Goal: Information Seeking & Learning: Learn about a topic

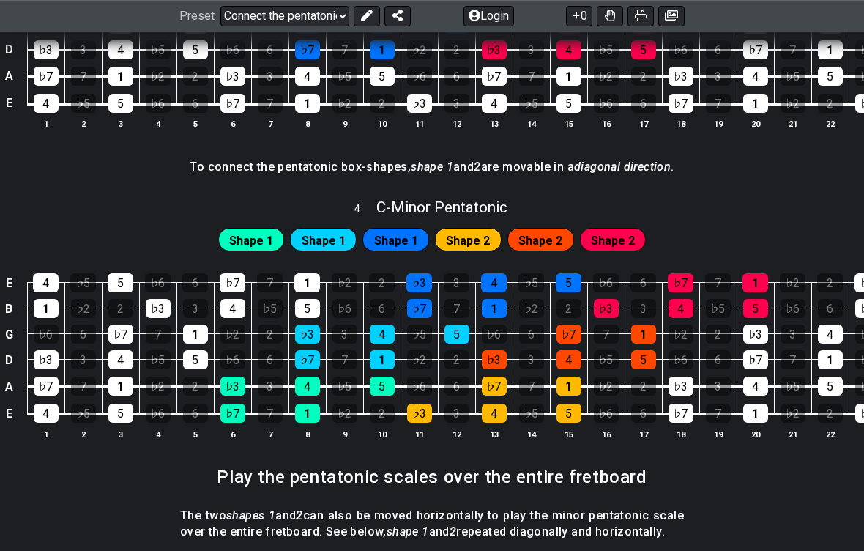
scroll to position [1195, 0]
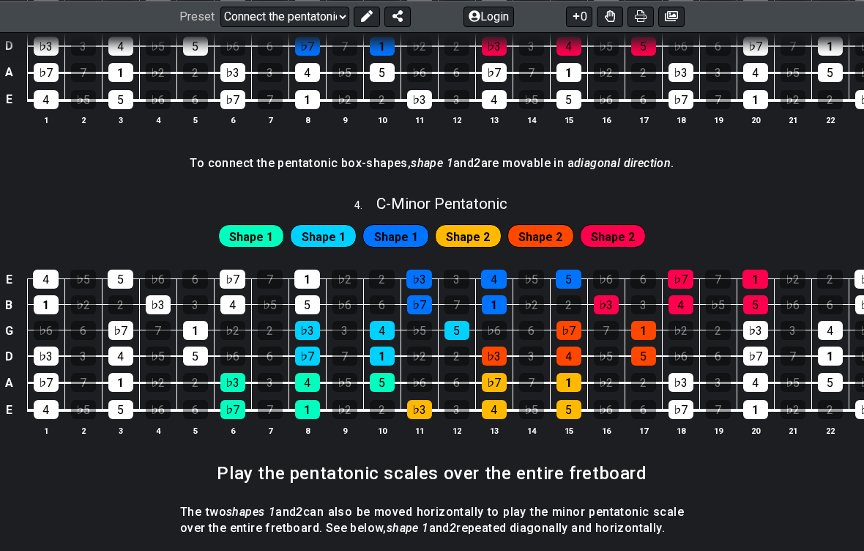
click at [269, 239] on span "Shape 1" at bounding box center [251, 236] width 44 height 21
click at [337, 226] on span "Shape 1" at bounding box center [324, 236] width 44 height 21
click at [417, 233] on span "Shape 1" at bounding box center [396, 236] width 44 height 21
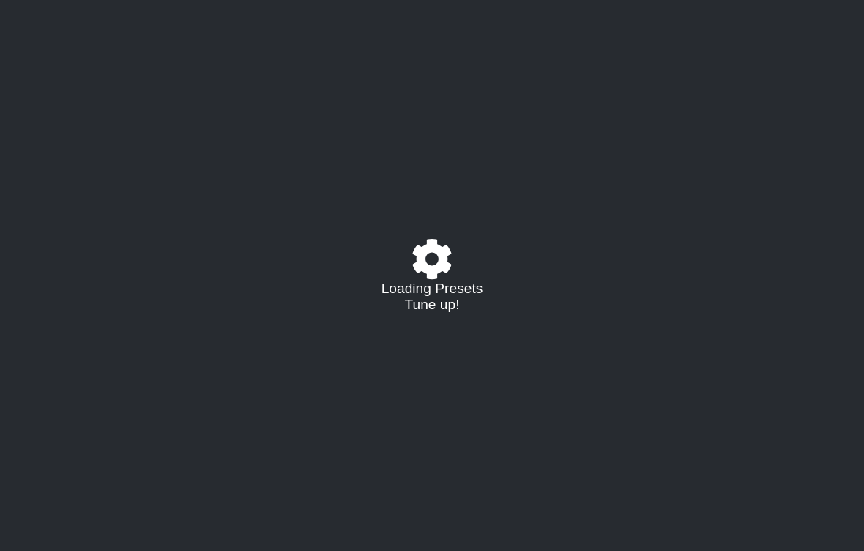
select select "/02C3MKKL"
select select "A"
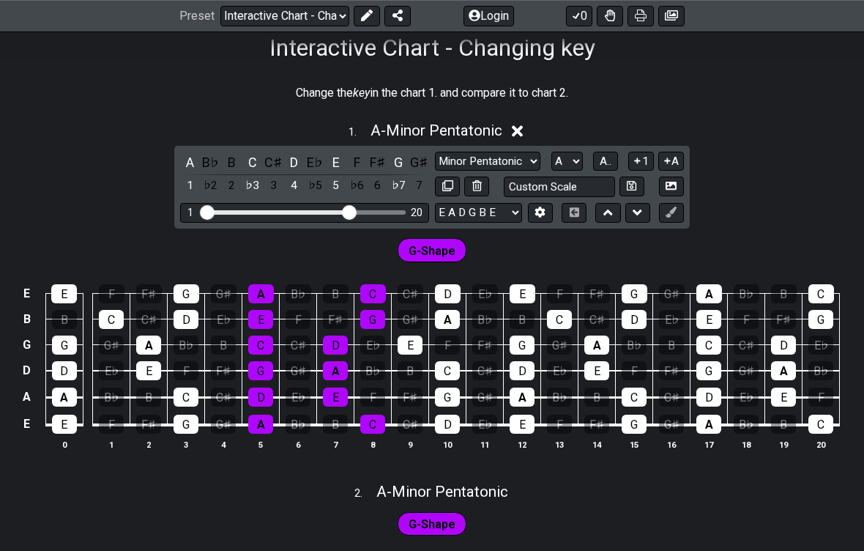
scroll to position [246, 0]
click at [521, 130] on icon at bounding box center [517, 131] width 11 height 11
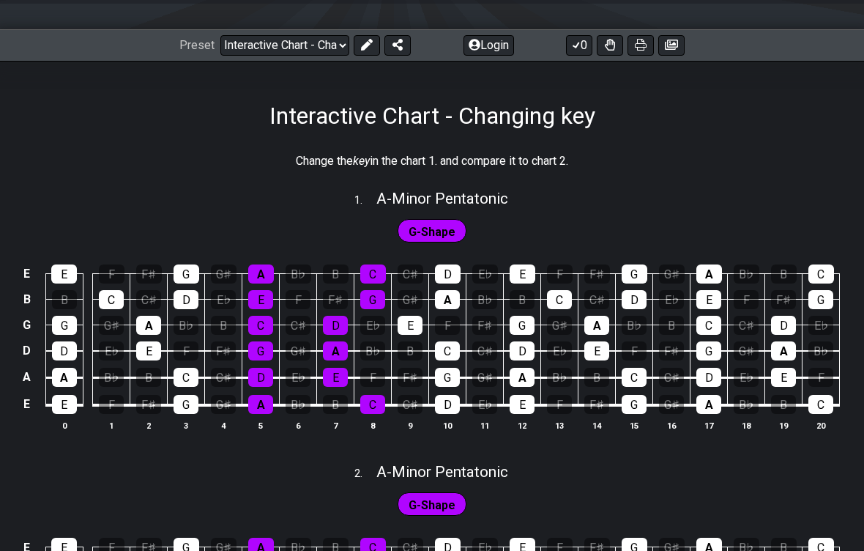
scroll to position [210, 0]
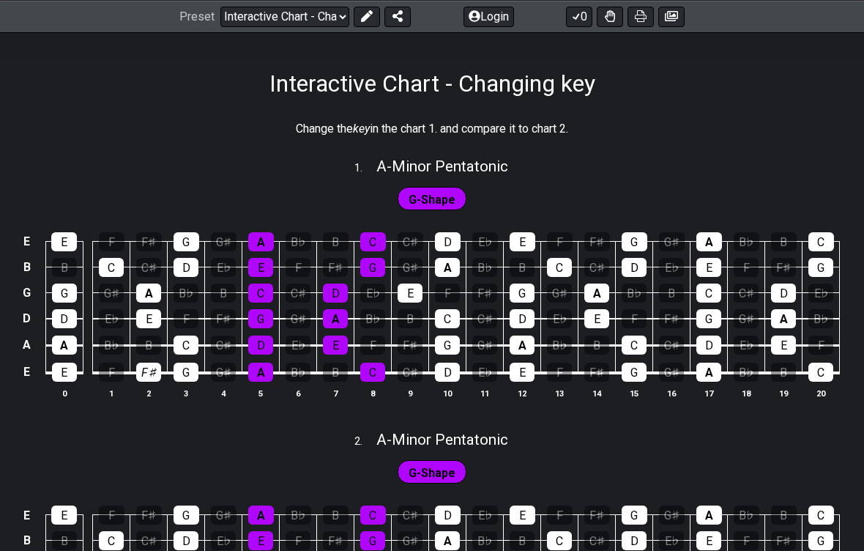
click at [149, 371] on div "F♯" at bounding box center [148, 371] width 25 height 19
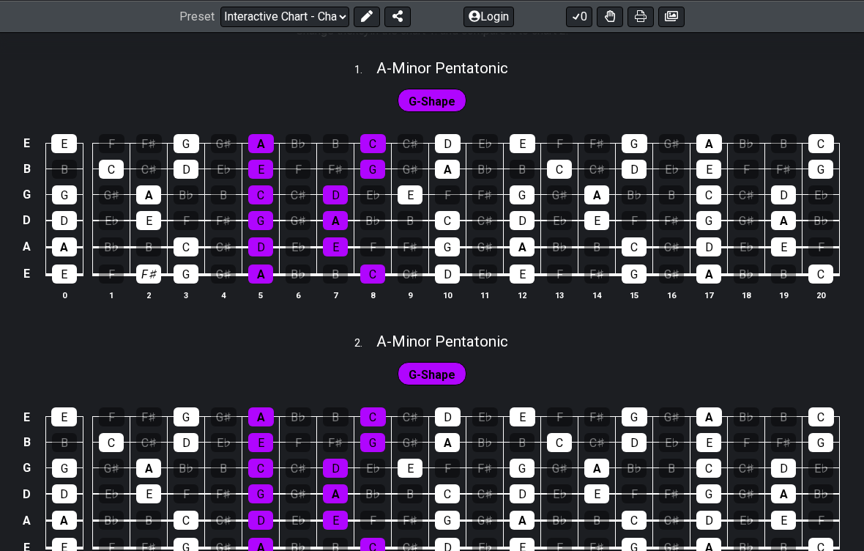
scroll to position [311, 0]
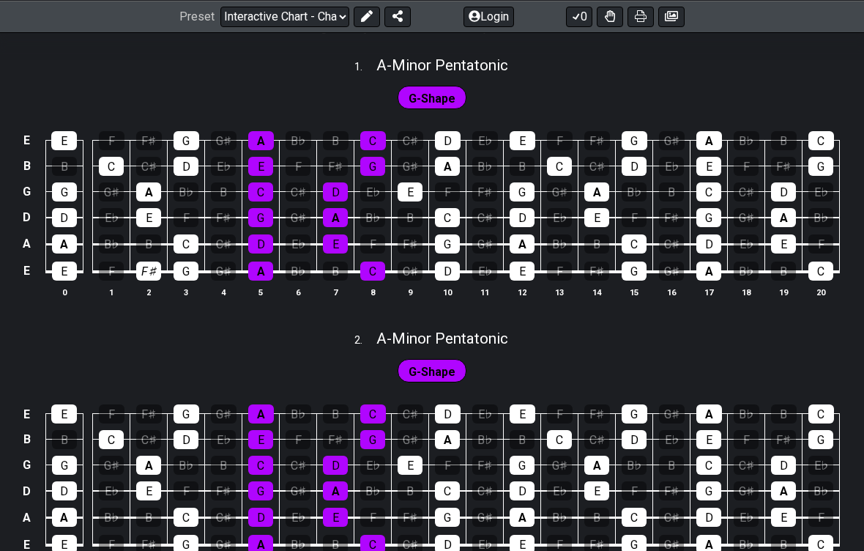
click at [149, 271] on div "F♯" at bounding box center [148, 270] width 25 height 19
click at [461, 67] on span "A - Minor Pentatonic" at bounding box center [442, 65] width 132 height 18
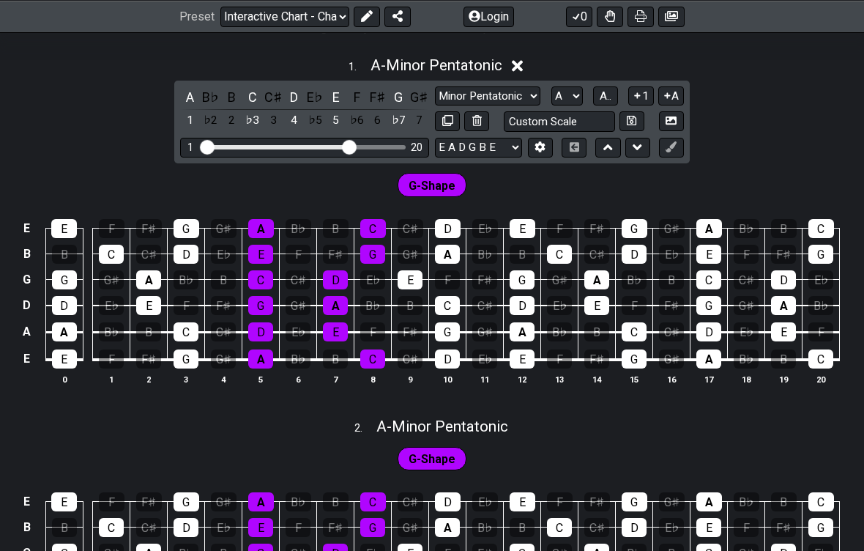
click at [375, 92] on div "F♯" at bounding box center [377, 97] width 19 height 20
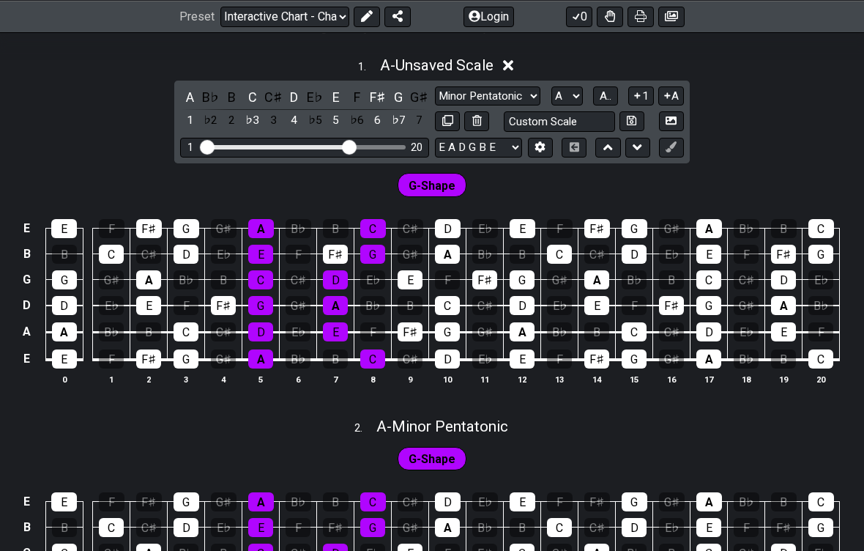
click at [393, 117] on div "♭7" at bounding box center [398, 121] width 19 height 20
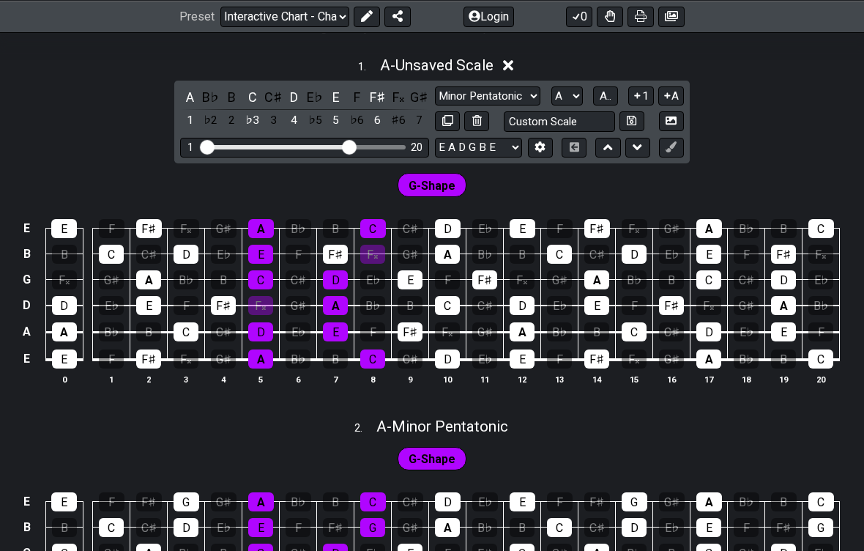
click at [374, 123] on div "6" at bounding box center [377, 121] width 19 height 20
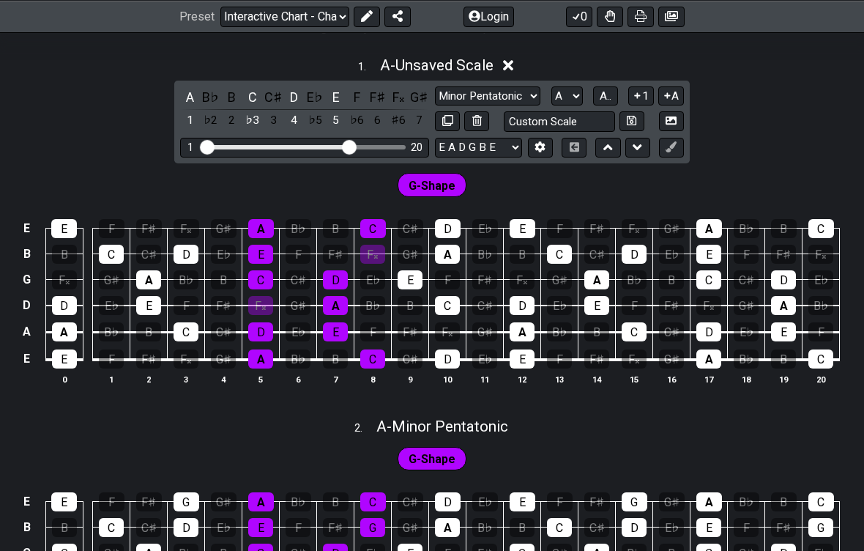
click at [332, 122] on div "5" at bounding box center [336, 121] width 19 height 20
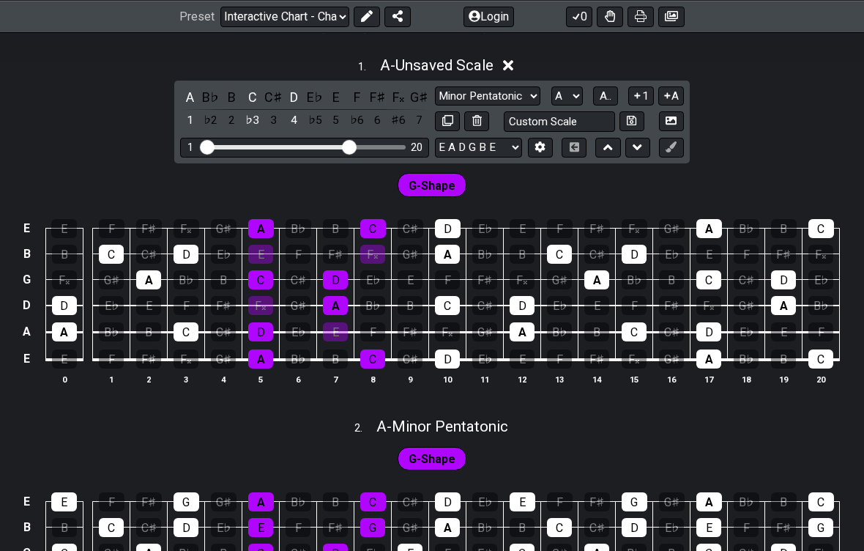
click at [288, 124] on div "4" at bounding box center [294, 121] width 19 height 20
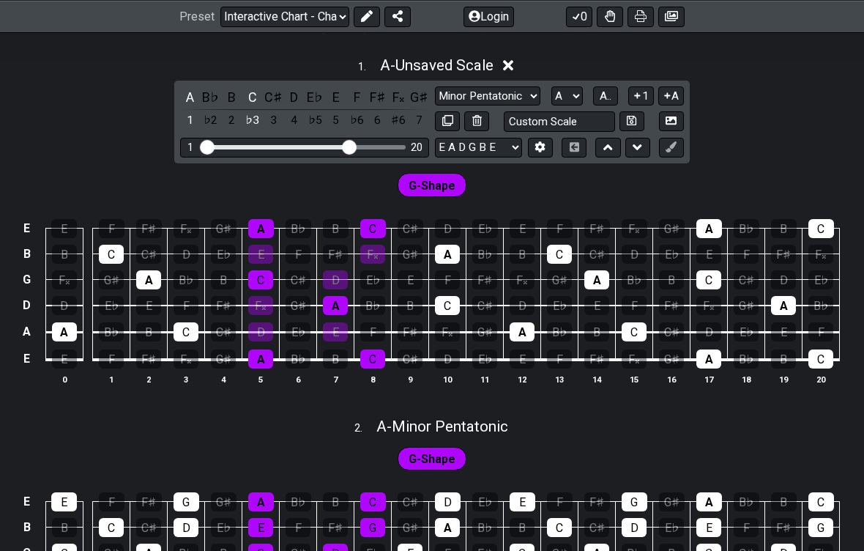
click at [253, 119] on div "♭3" at bounding box center [252, 121] width 19 height 20
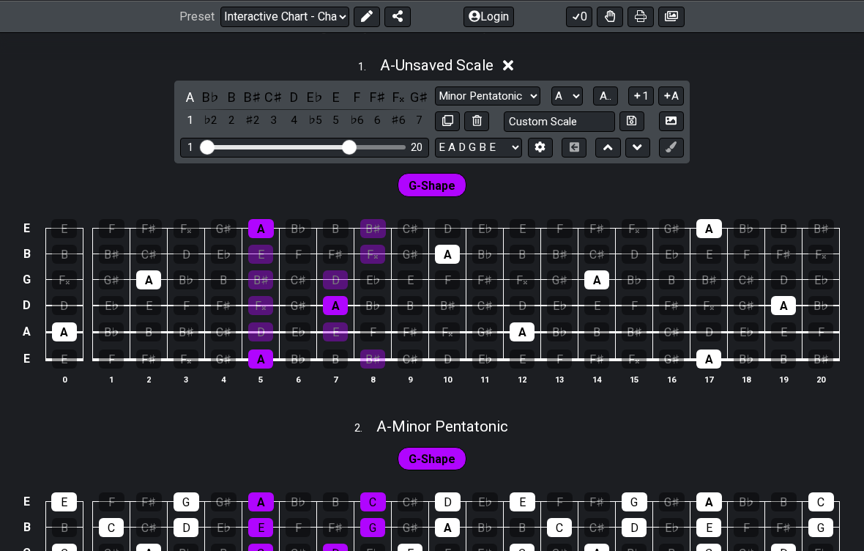
click at [186, 114] on div "1" at bounding box center [189, 121] width 19 height 20
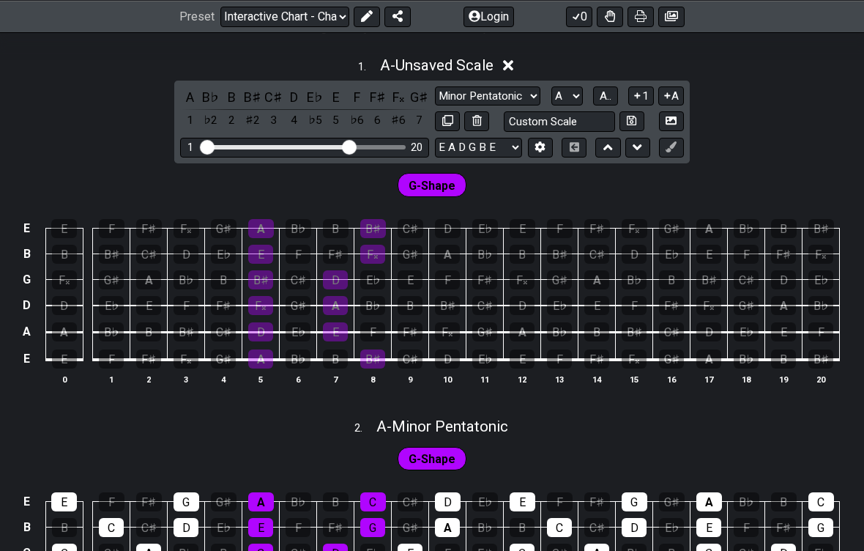
click at [373, 99] on div "F♯" at bounding box center [377, 97] width 19 height 20
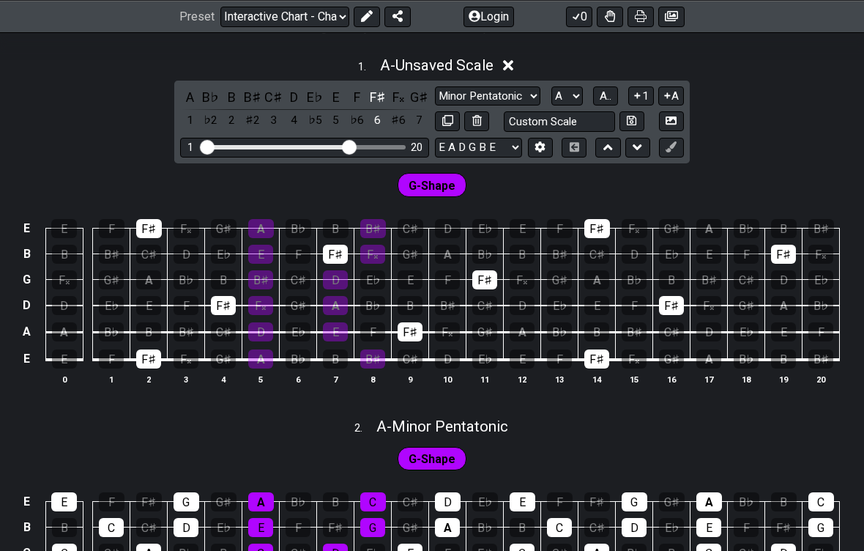
click at [382, 95] on div "F♯" at bounding box center [377, 97] width 19 height 20
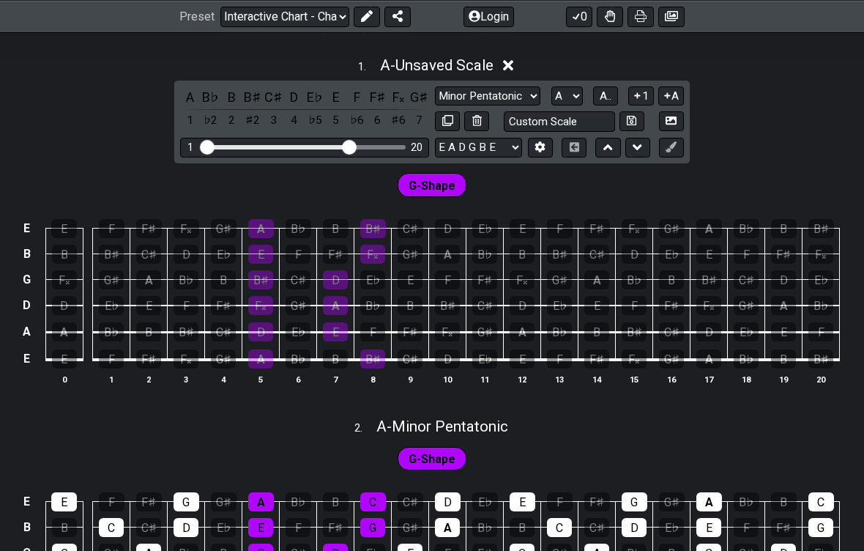
click at [577, 98] on select "A♭ A A♯ B♭ B C C♯ D♭ D D♯ E♭ E F F♯ G♭ G G♯" at bounding box center [566, 96] width 31 height 20
select select "F#"
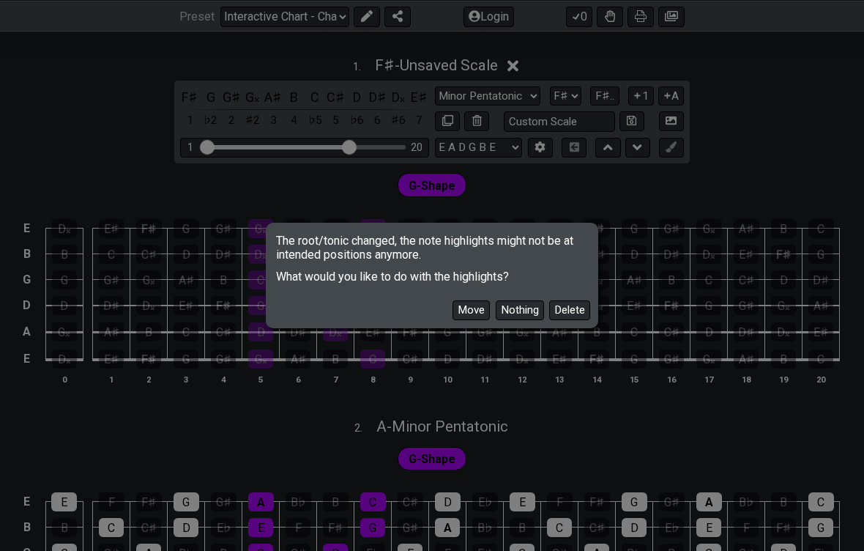
click at [474, 320] on button "Move" at bounding box center [470, 310] width 37 height 20
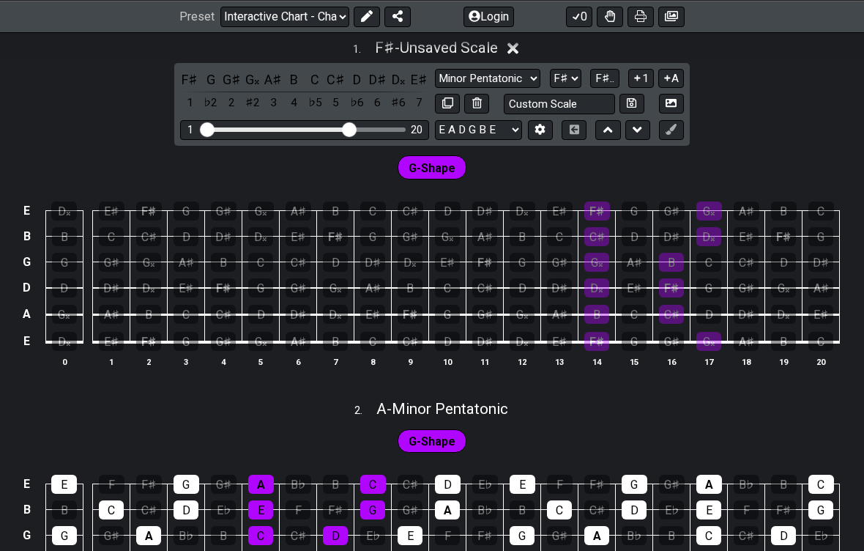
scroll to position [329, 0]
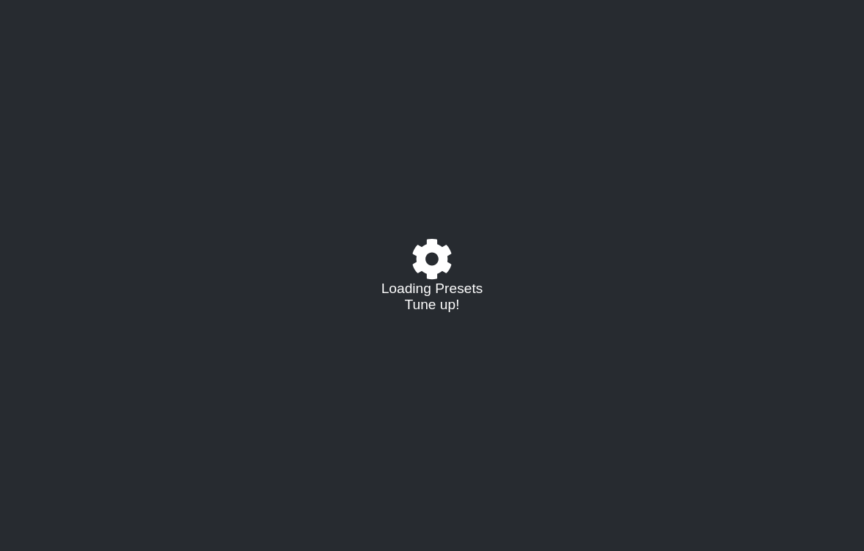
select select "/02C3MKKL"
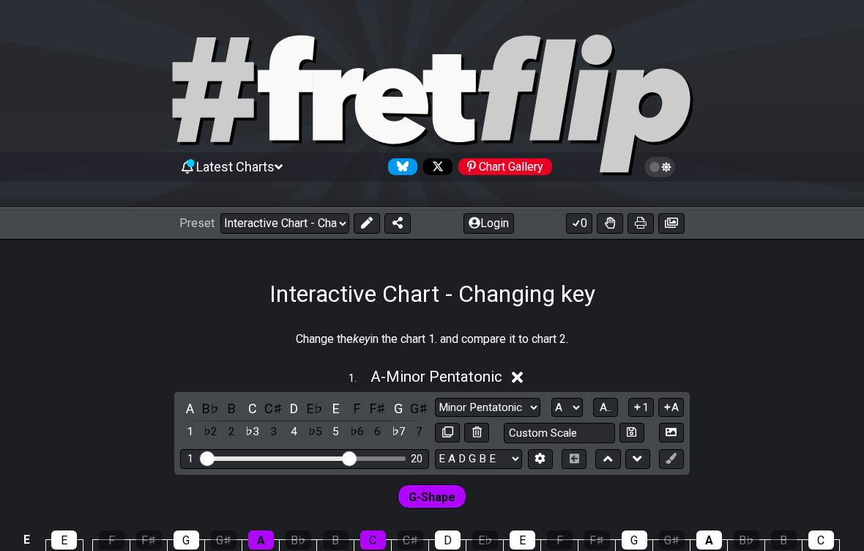
click at [578, 401] on select "A♭ A A♯ B♭ B C C♯ D♭ D D♯ E♭ E F F♯ G♭ G G♯" at bounding box center [566, 408] width 31 height 20
select select "F#"
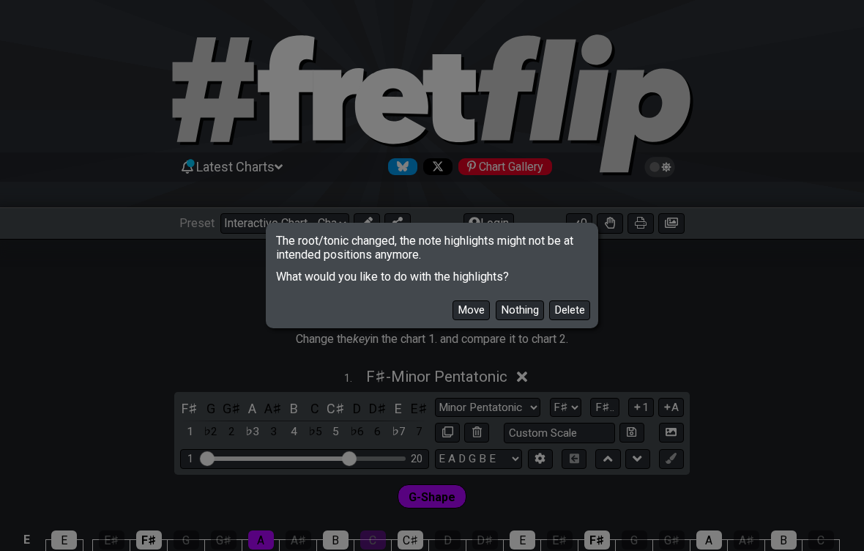
click at [469, 310] on button "Move" at bounding box center [470, 310] width 37 height 20
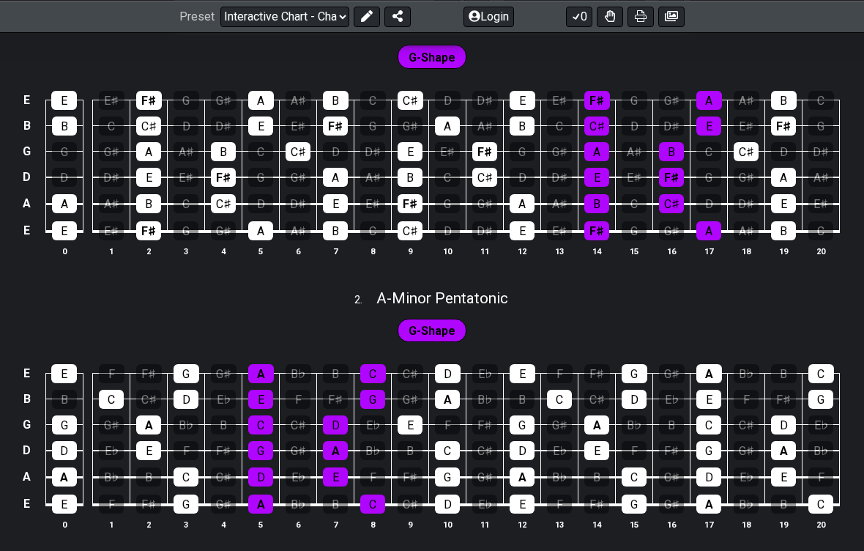
scroll to position [443, 0]
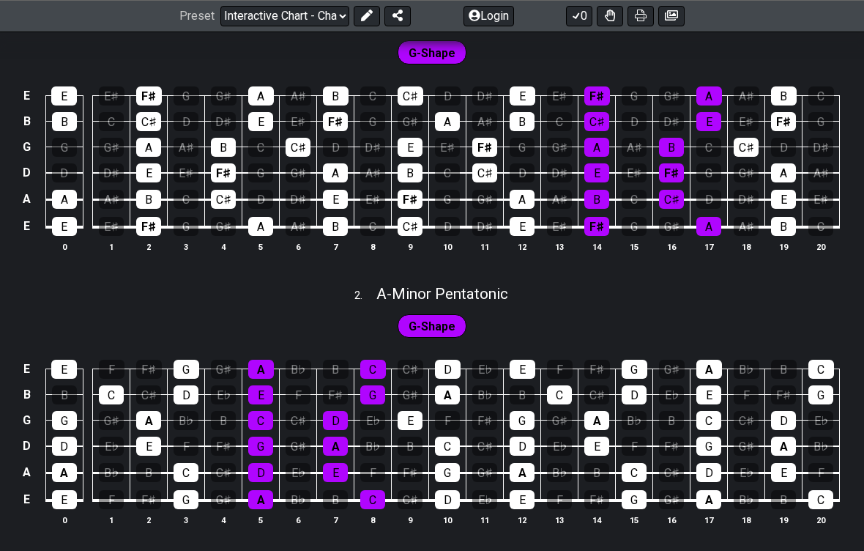
click at [495, 291] on span "A - Minor Pentatonic" at bounding box center [442, 295] width 132 height 18
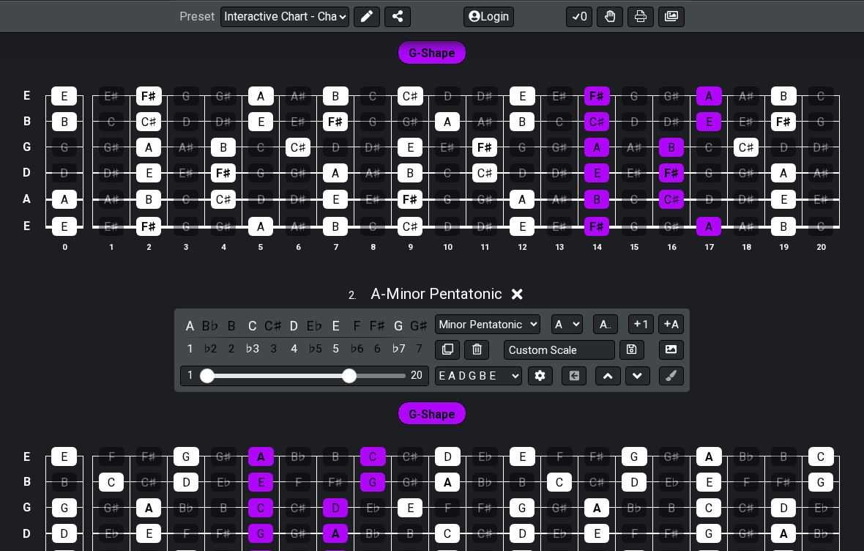
click at [581, 327] on select "A♭ A A♯ B♭ B C C♯ D♭ D D♯ E♭ E F F♯ G♭ G G♯" at bounding box center [566, 324] width 31 height 20
select select "F#"
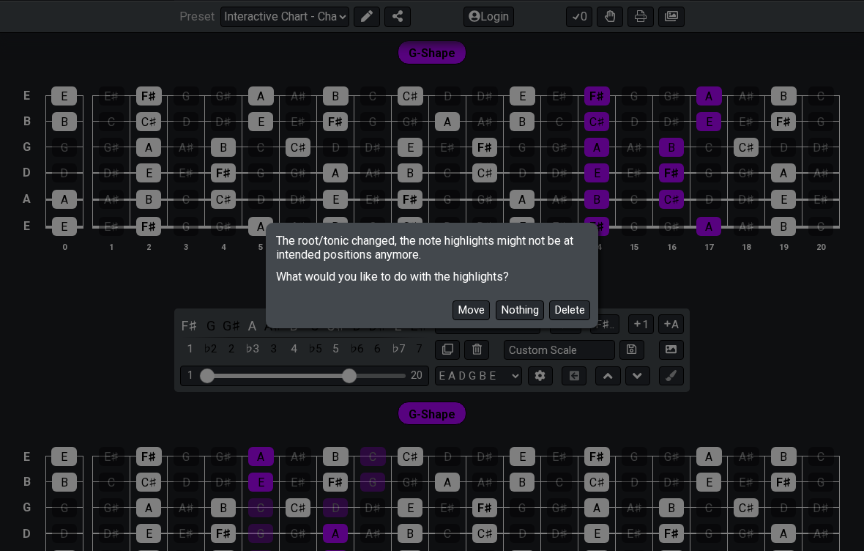
click at [476, 316] on button "Move" at bounding box center [470, 310] width 37 height 20
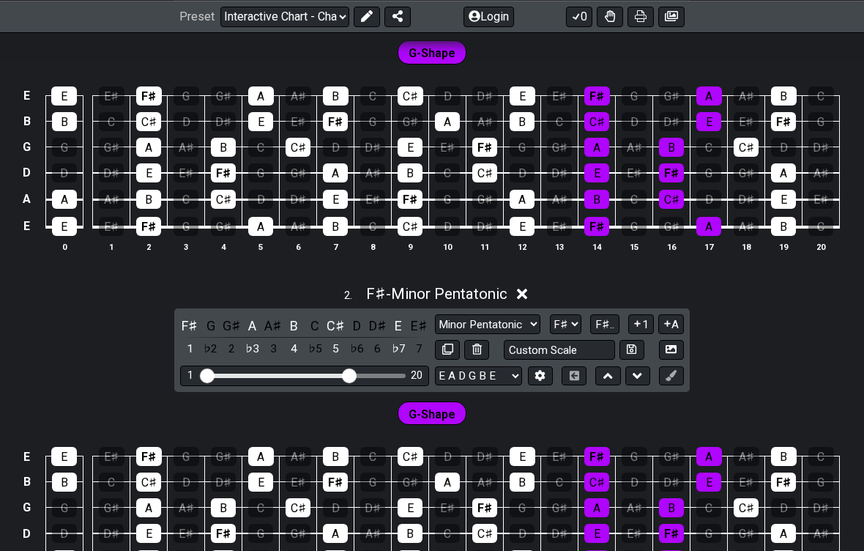
click at [444, 411] on span "G-Shape" at bounding box center [432, 413] width 47 height 21
click at [453, 411] on span "G-Shape" at bounding box center [432, 413] width 47 height 21
click at [601, 343] on input "Custom Scale" at bounding box center [559, 350] width 111 height 20
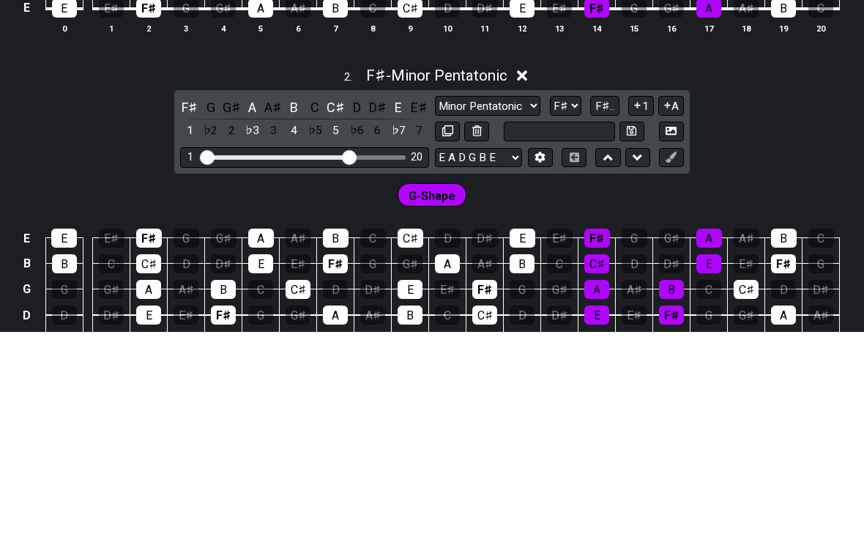
click at [614, 318] on span "F♯.." at bounding box center [604, 324] width 19 height 13
type input "Custom Scale"
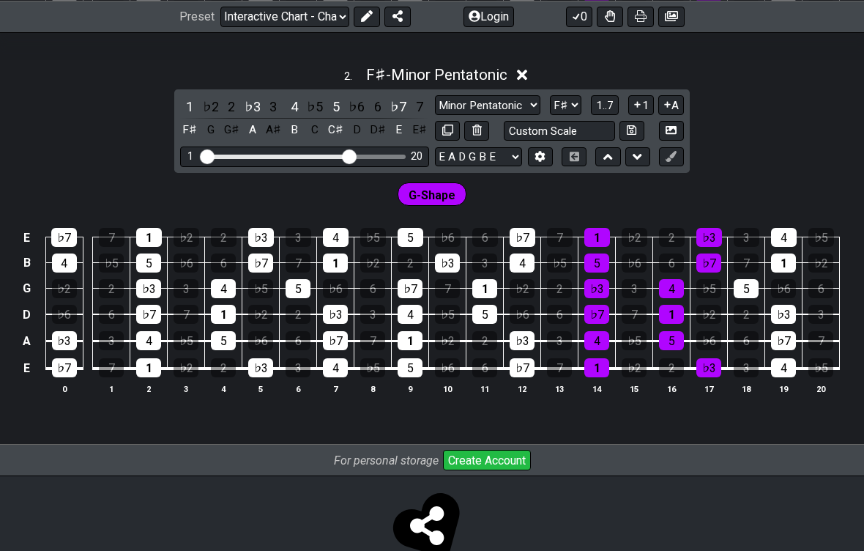
click at [564, 111] on select "A♭ A A♯ B♭ B C C♯ D♭ D D♯ E♭ E F F♯ G♭ G G♯" at bounding box center [565, 105] width 31 height 20
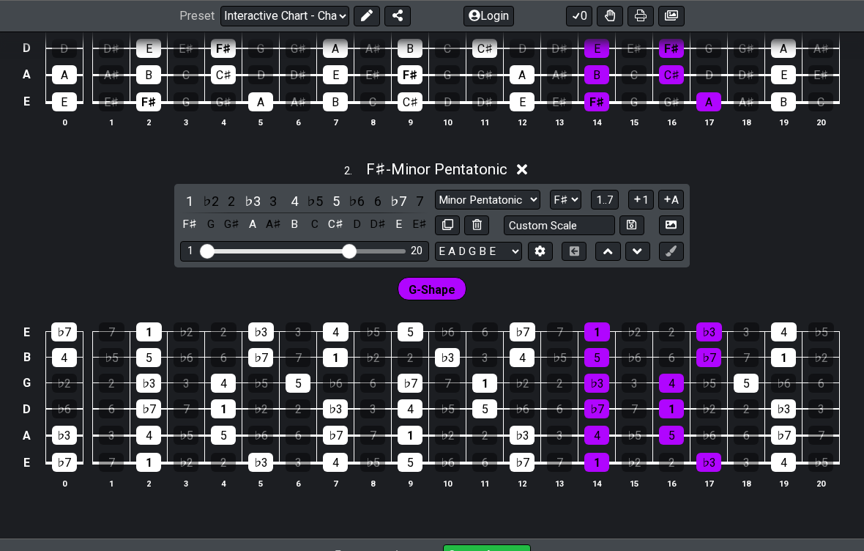
scroll to position [570, 0]
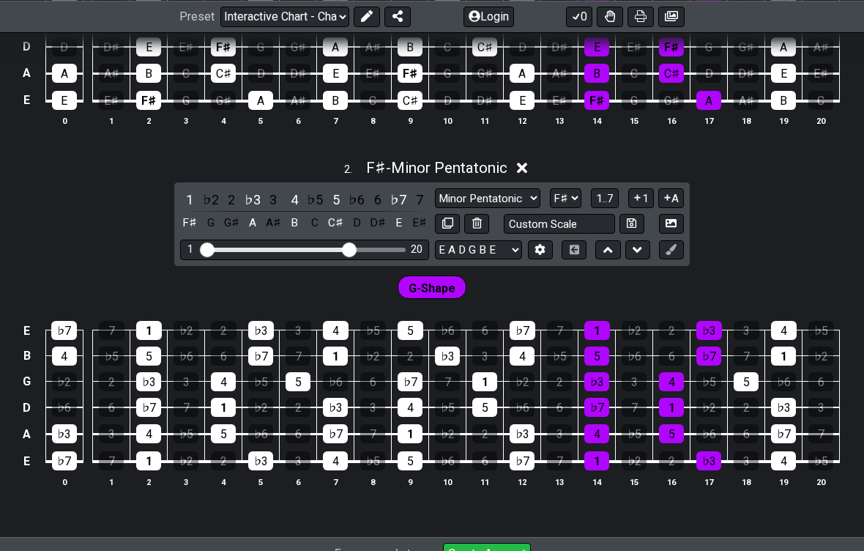
click at [545, 252] on icon at bounding box center [540, 249] width 10 height 11
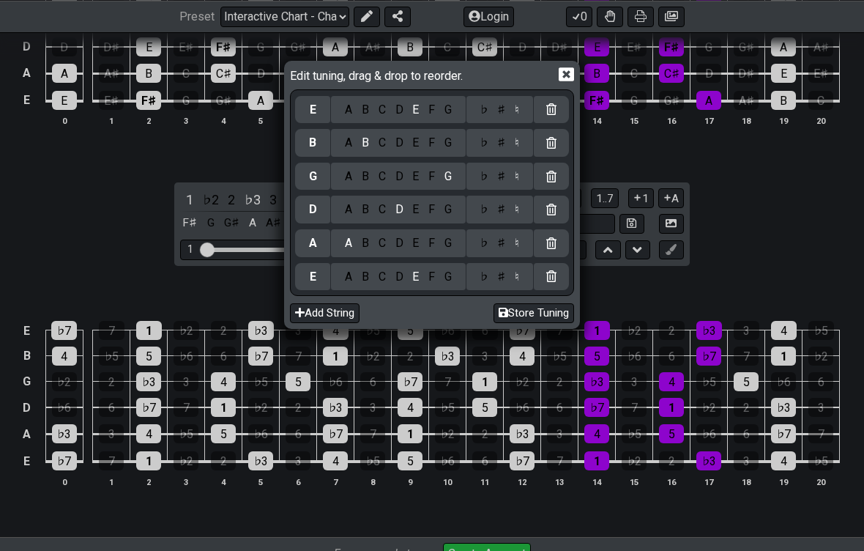
click at [792, 179] on div "Edit tuning, drag & drop to reorder. E A B C D E F G ♭ ♯ ♮ B A B C D E F G ♭ ♯ …" at bounding box center [432, 275] width 864 height 551
click at [569, 75] on icon at bounding box center [566, 74] width 15 height 15
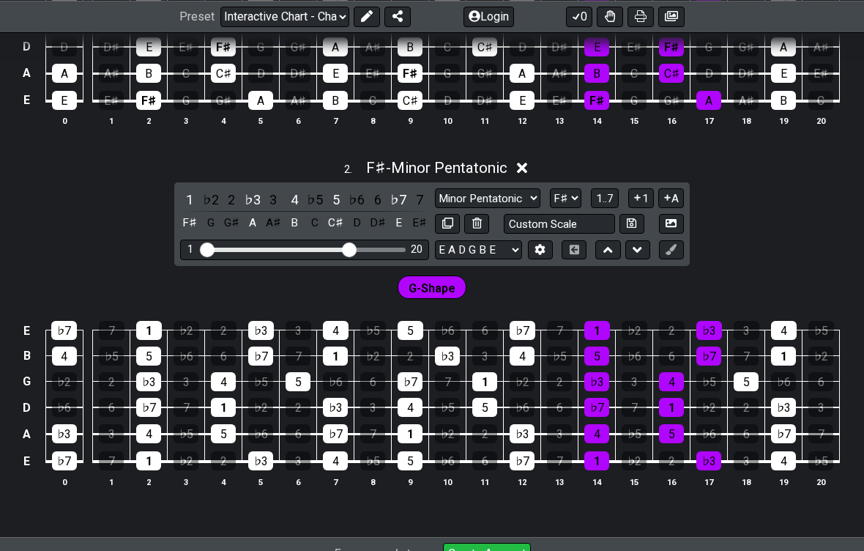
click at [634, 250] on icon at bounding box center [638, 249] width 10 height 15
click at [597, 256] on button at bounding box center [607, 250] width 25 height 20
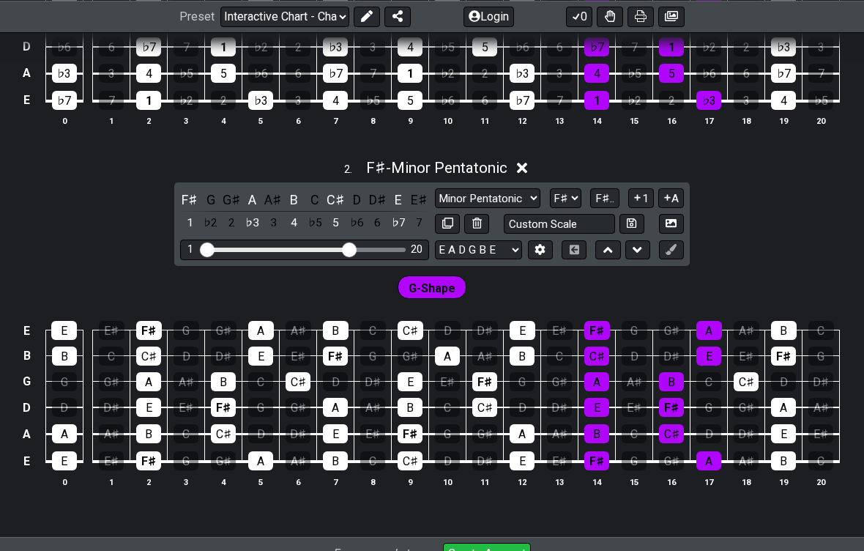
click at [641, 254] on icon at bounding box center [638, 249] width 10 height 15
click at [638, 253] on icon at bounding box center [638, 249] width 10 height 15
click at [606, 250] on icon at bounding box center [608, 249] width 10 height 15
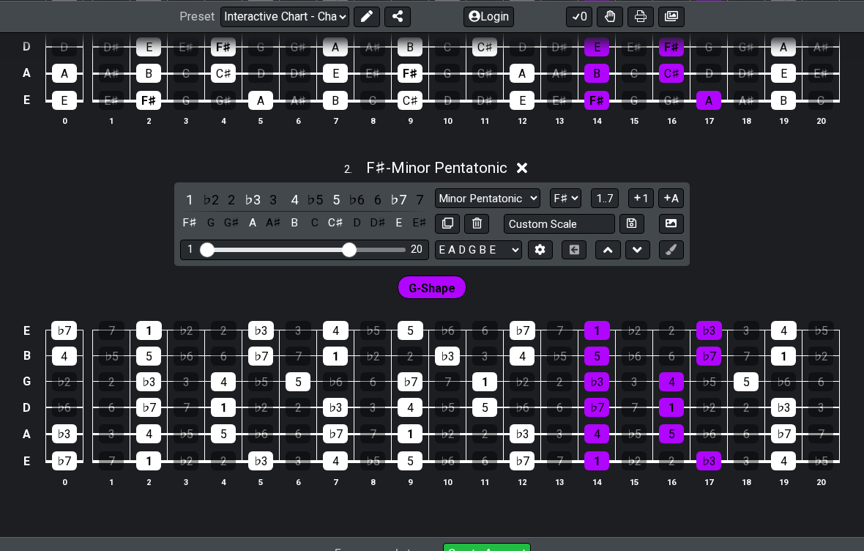
click at [633, 257] on button at bounding box center [637, 250] width 25 height 20
click at [603, 256] on button at bounding box center [607, 250] width 25 height 20
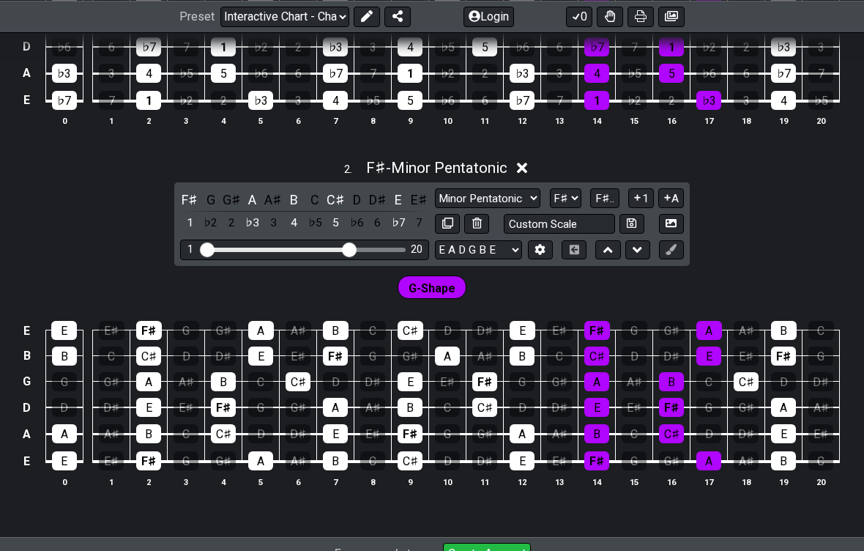
click at [640, 250] on icon at bounding box center [638, 249] width 10 height 15
click at [609, 256] on button at bounding box center [607, 250] width 25 height 20
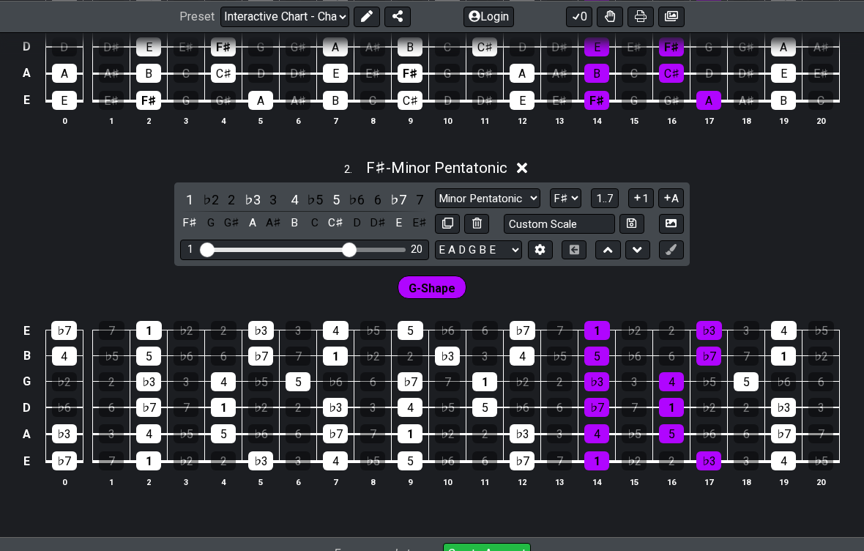
click at [635, 256] on button at bounding box center [637, 250] width 25 height 20
click at [637, 257] on button at bounding box center [637, 250] width 25 height 20
click at [638, 254] on icon at bounding box center [638, 249] width 10 height 15
click at [604, 252] on icon at bounding box center [608, 249] width 10 height 15
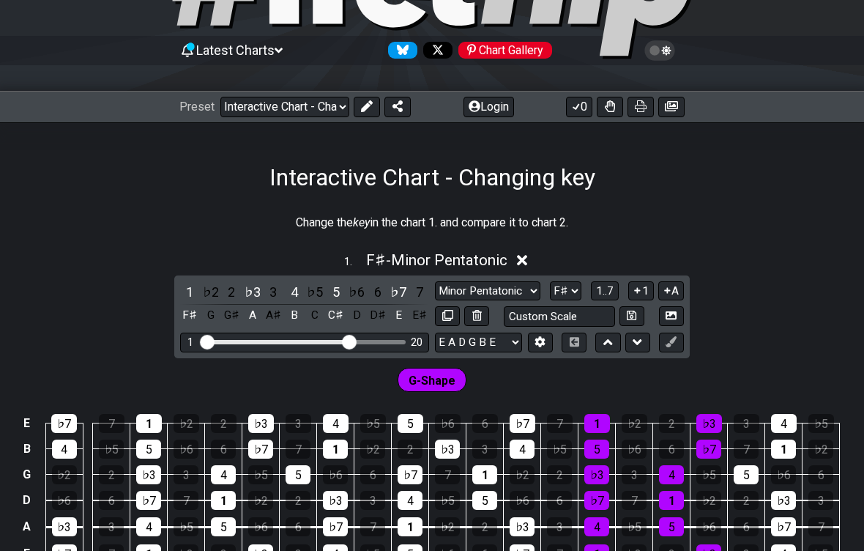
scroll to position [116, 0]
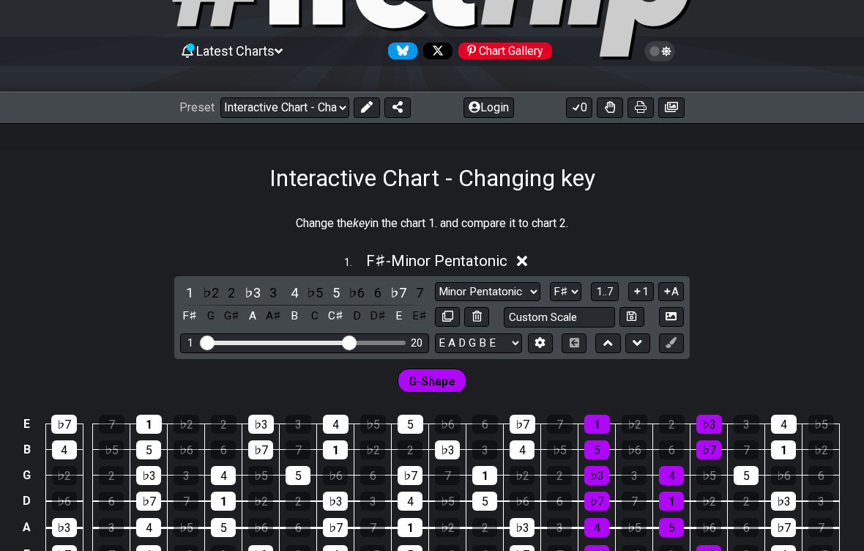
click at [343, 110] on select "Welcome to #fretflip! Interactive Chart - Changing key Custom Preset Minor Pent…" at bounding box center [284, 107] width 129 height 20
select select "/02C3MKKL"
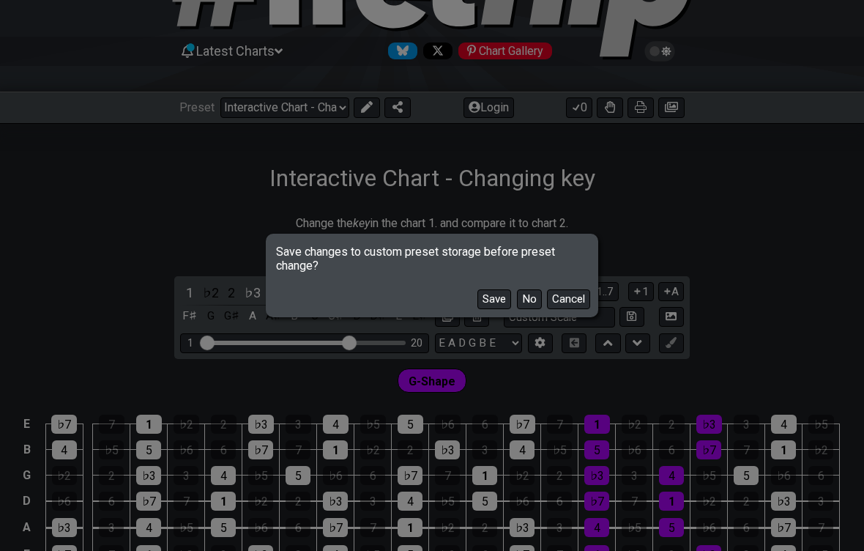
click at [521, 301] on button "No" at bounding box center [529, 299] width 25 height 20
select select "A"
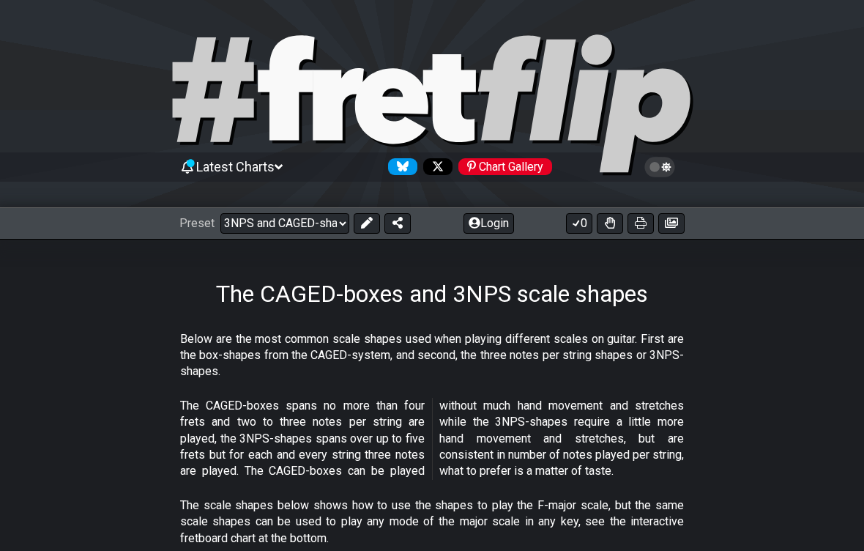
click at [332, 225] on select "Welcome to #fretflip! Interactive Chart - Changing key Custom Preset Minor Pent…" at bounding box center [284, 223] width 129 height 20
select select "/minor-pentatonic"
select select "C"
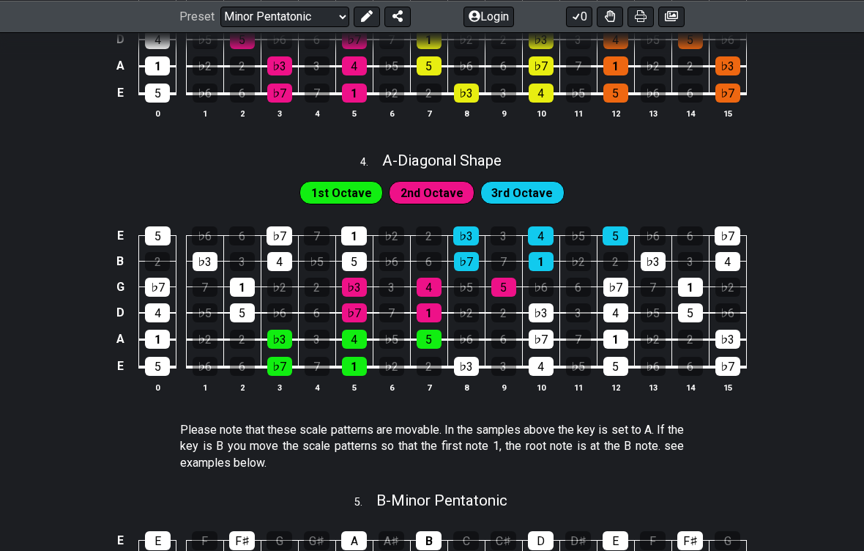
scroll to position [1174, 0]
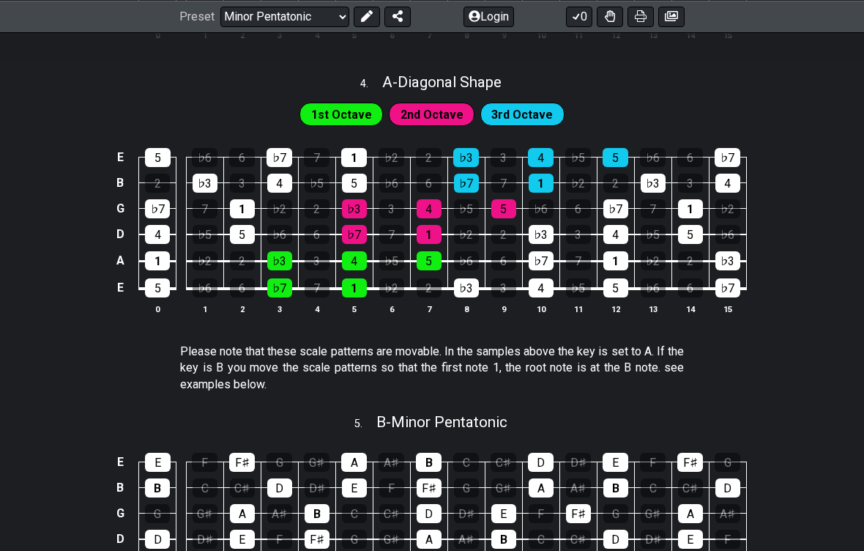
click at [481, 77] on span "A - Diagonal Shape" at bounding box center [441, 82] width 119 height 18
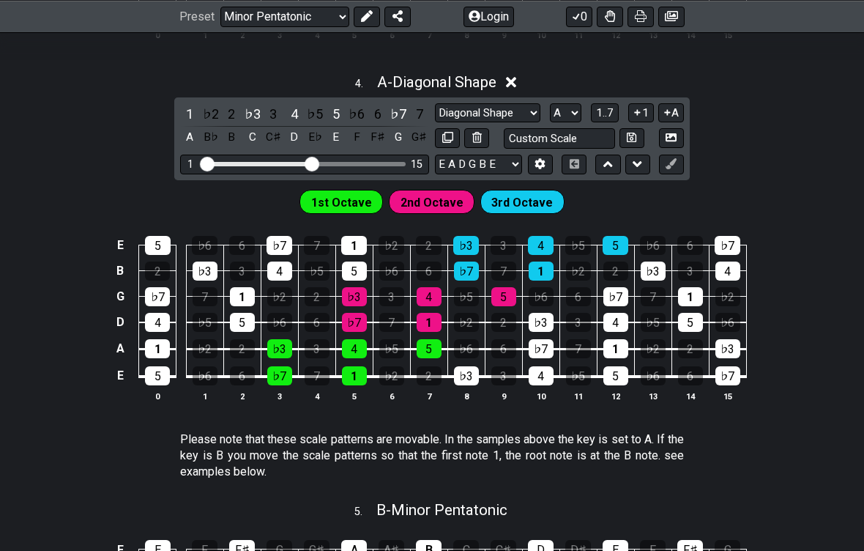
click at [575, 107] on select "A♭ A A♯ B♭ B C C♯ D♭ D D♯ E♭ E F F♯ G♭ G G♯" at bounding box center [565, 113] width 31 height 20
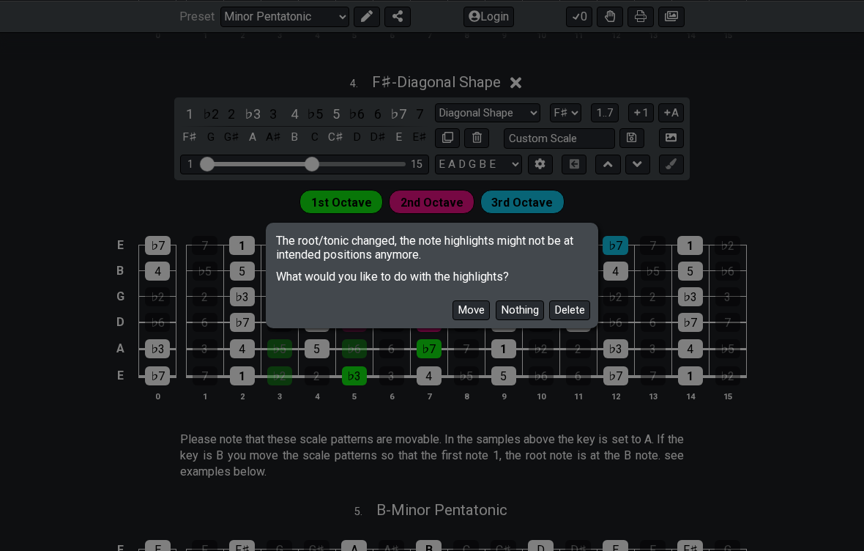
click at [476, 320] on button "Move" at bounding box center [470, 310] width 37 height 20
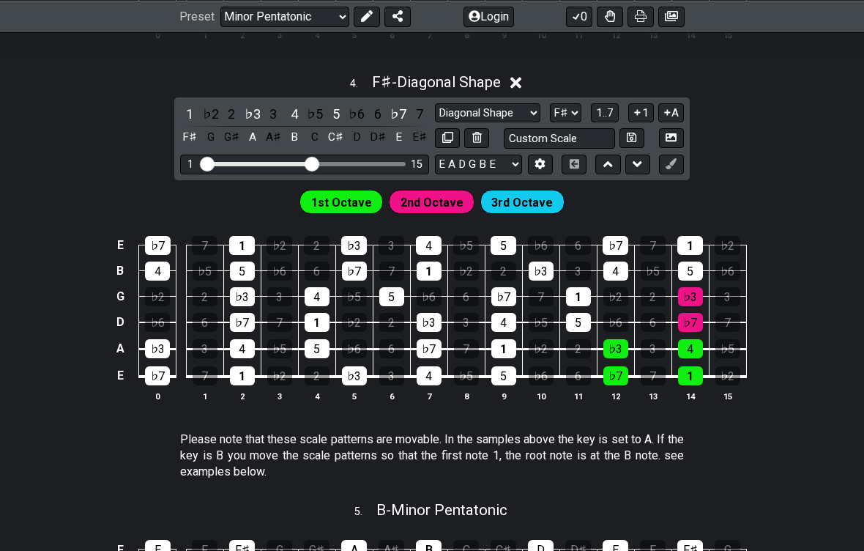
click at [574, 108] on select "A♭ A A♯ B♭ B C C♯ D♭ D D♯ E♭ E F F♯ G♭ G G♯" at bounding box center [565, 113] width 31 height 20
select select "A"
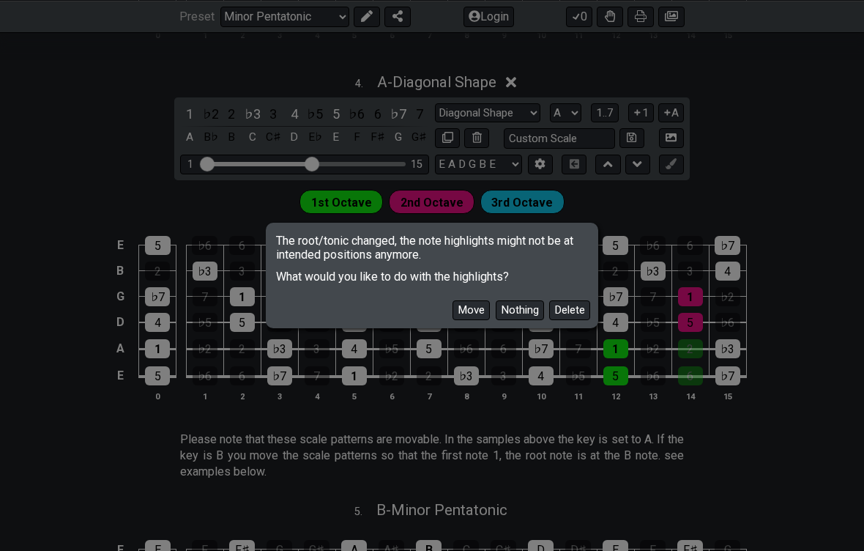
click at [471, 320] on button "Move" at bounding box center [470, 310] width 37 height 20
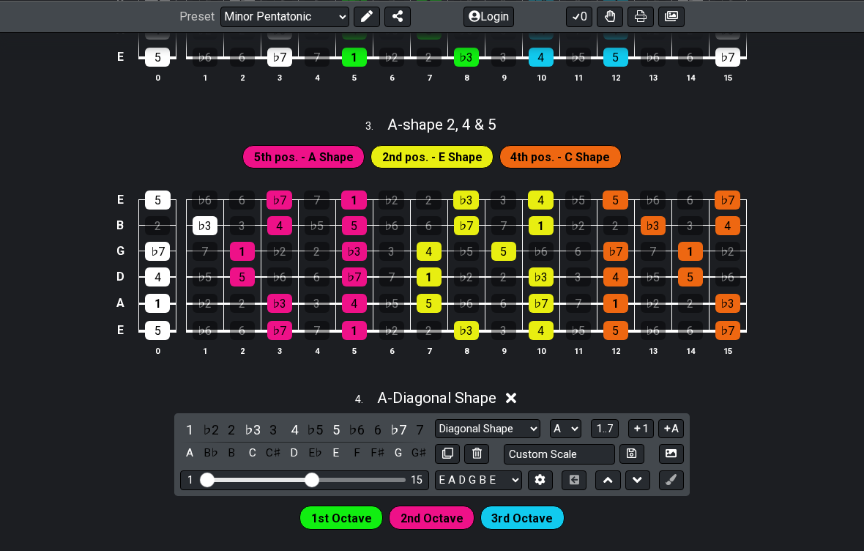
scroll to position [853, 0]
